Goal: Transaction & Acquisition: Book appointment/travel/reservation

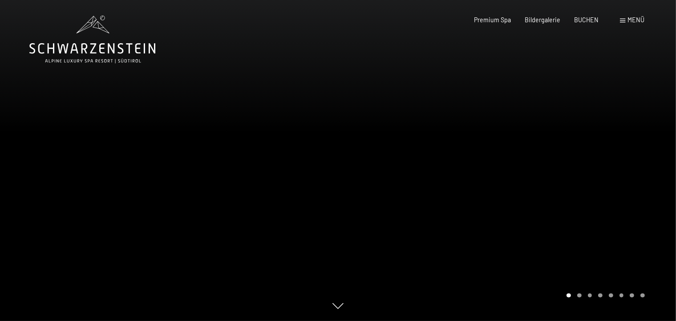
click at [621, 17] on div "Menü" at bounding box center [632, 20] width 24 height 9
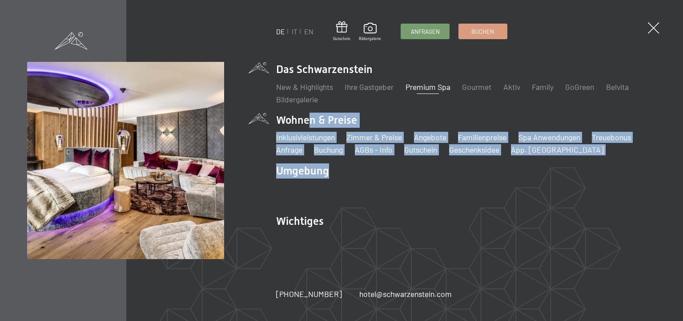
drag, startPoint x: 324, startPoint y: 166, endPoint x: 305, endPoint y: 119, distance: 51.1
click at [305, 119] on ul "Das Schwarzenstein New & Highlights Ihre Gastgeber Premium Spa Gourmet Aktiv Wo…" at bounding box center [466, 157] width 380 height 190
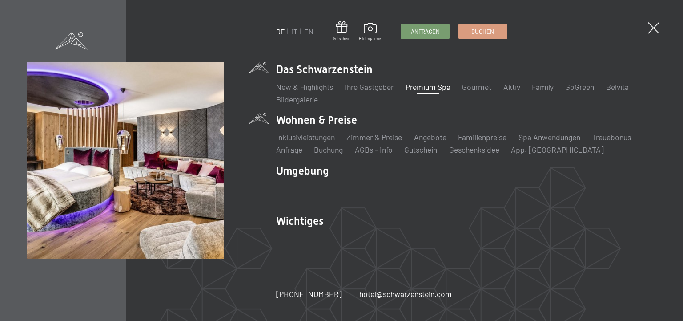
click at [301, 125] on li "Wohnen & Preise Inklusivleistungen Zimmer & Preise Liste Angebote Liste Familie…" at bounding box center [466, 134] width 380 height 43
click at [378, 141] on link "Zimmer & Preise" at bounding box center [375, 137] width 56 height 10
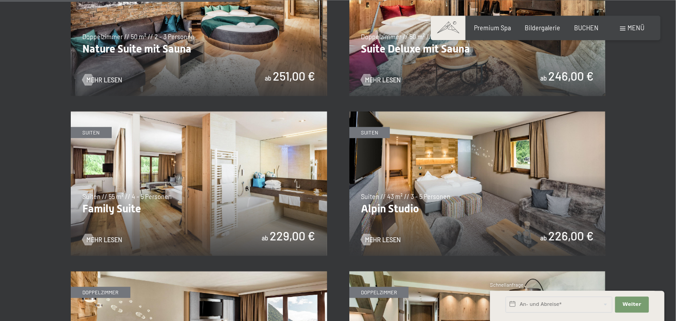
scroll to position [826, 0]
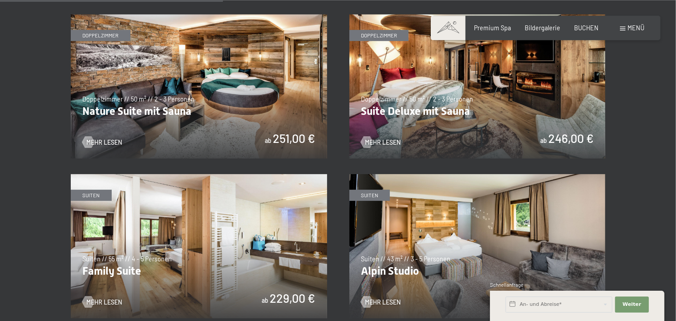
click at [434, 82] on img at bounding box center [477, 86] width 256 height 144
